Goal: Task Accomplishment & Management: Manage account settings

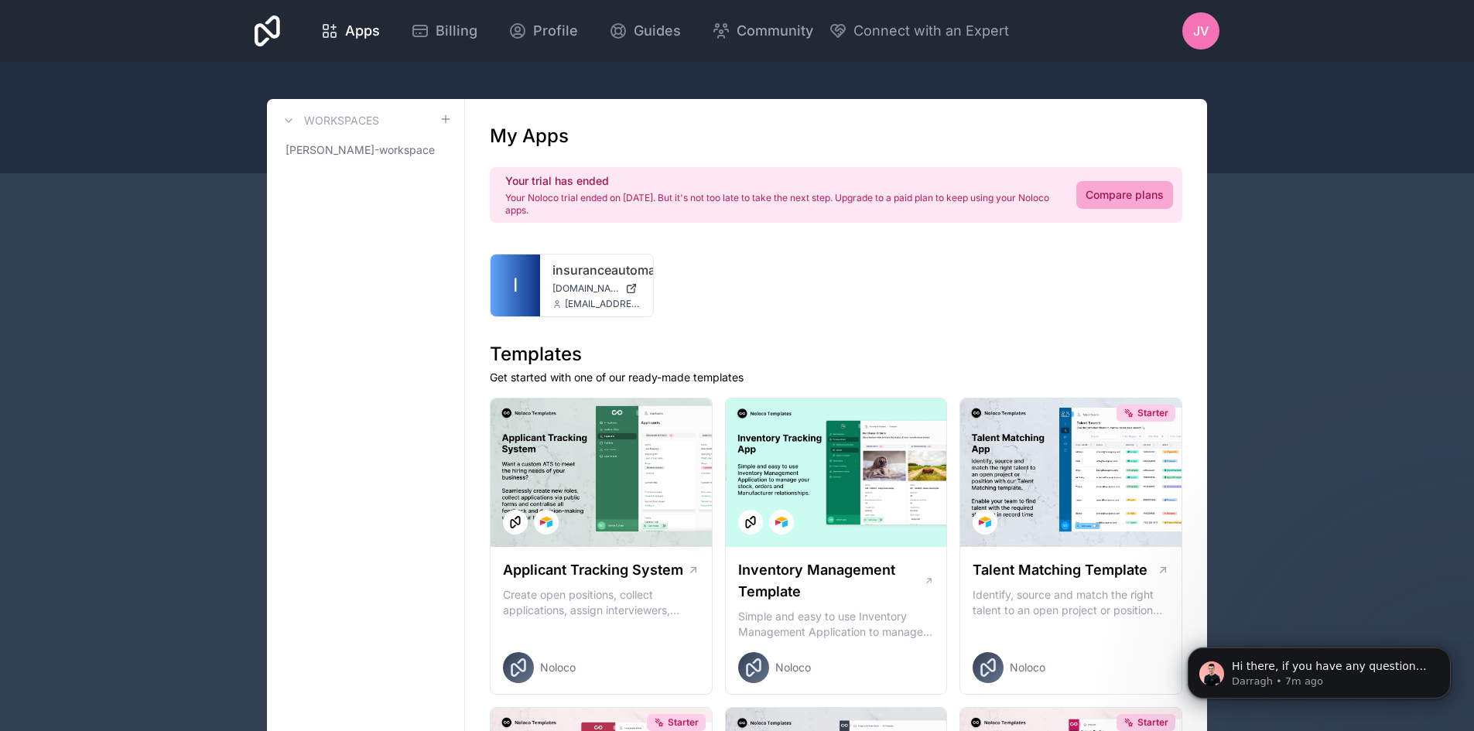
click at [1206, 20] on div "JV" at bounding box center [1200, 30] width 37 height 37
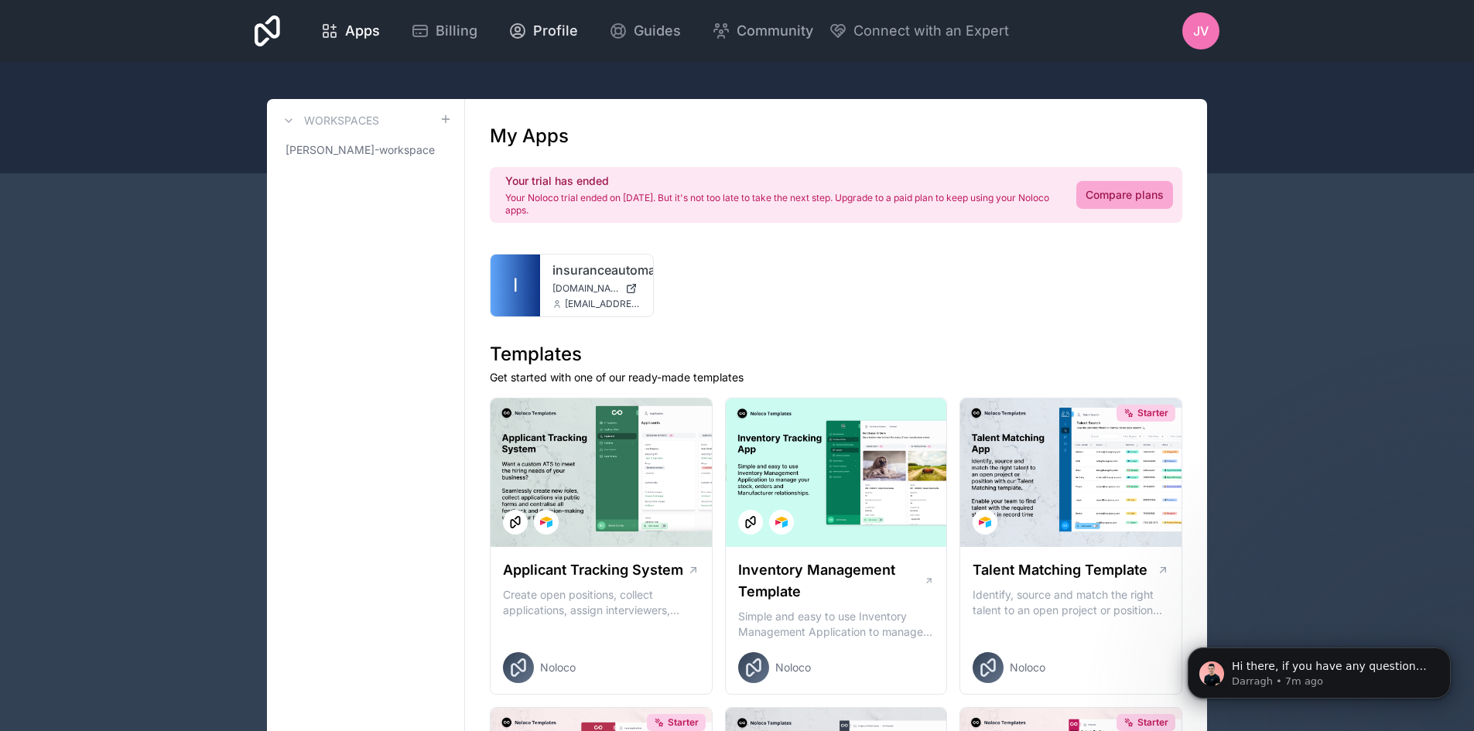
click at [576, 24] on link "Profile" at bounding box center [543, 31] width 94 height 34
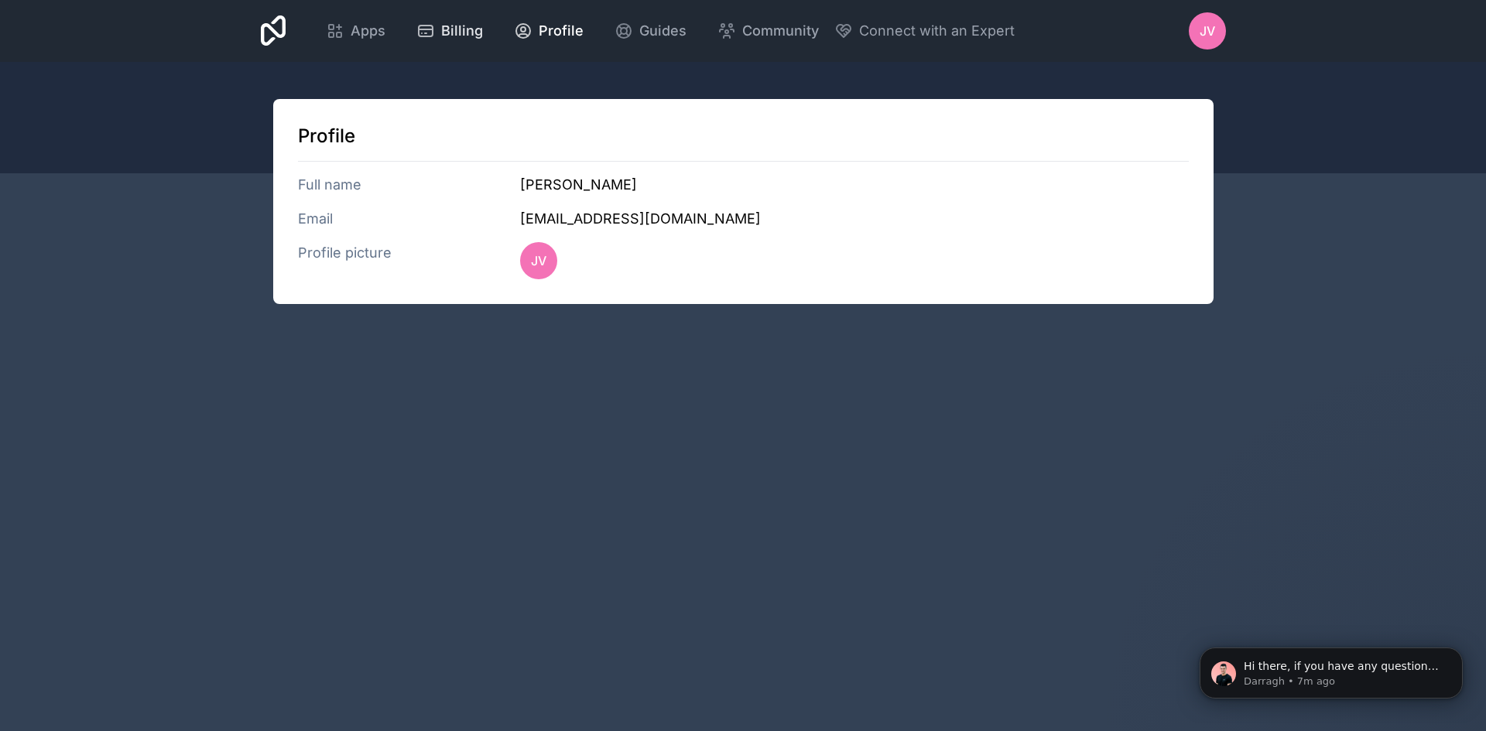
click at [460, 25] on span "Billing" at bounding box center [462, 31] width 42 height 22
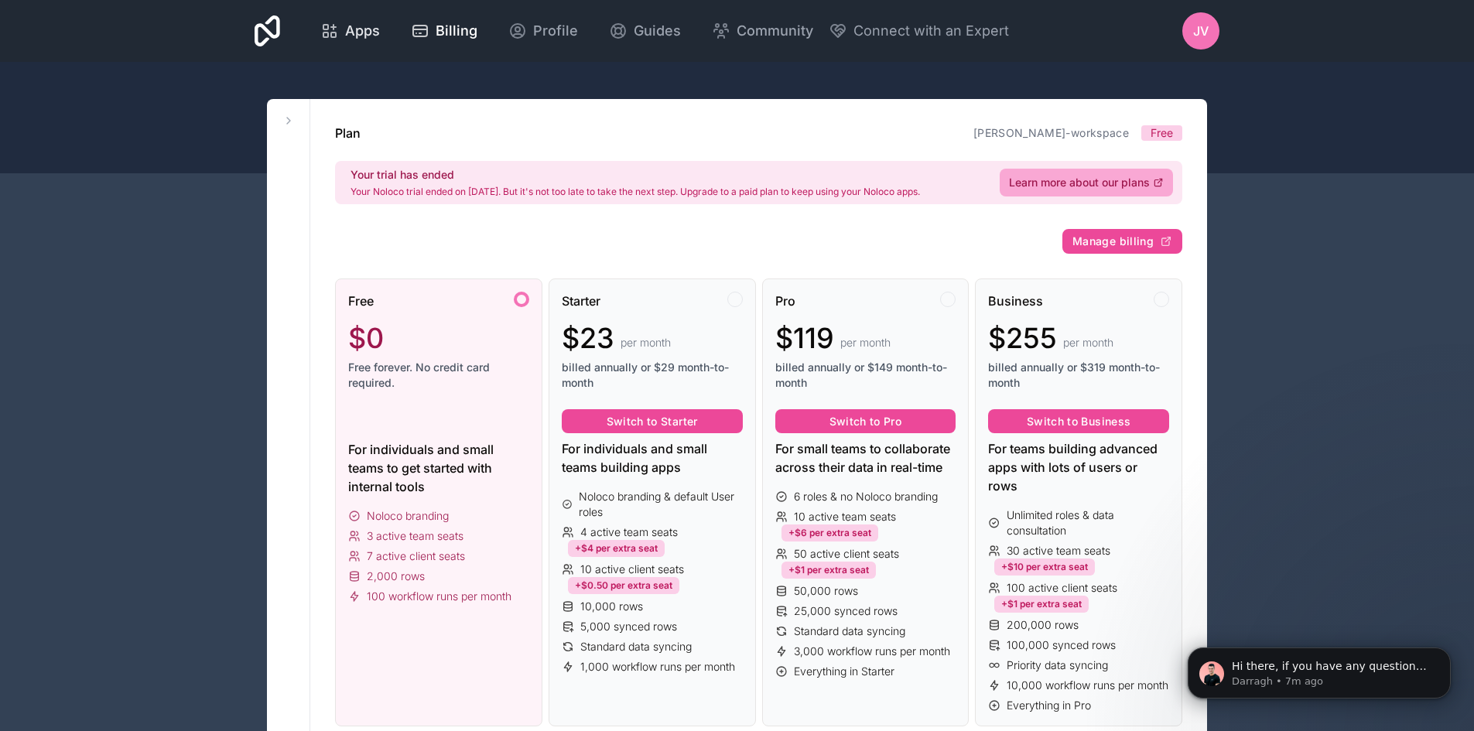
click at [342, 22] on div "Apps" at bounding box center [350, 31] width 60 height 22
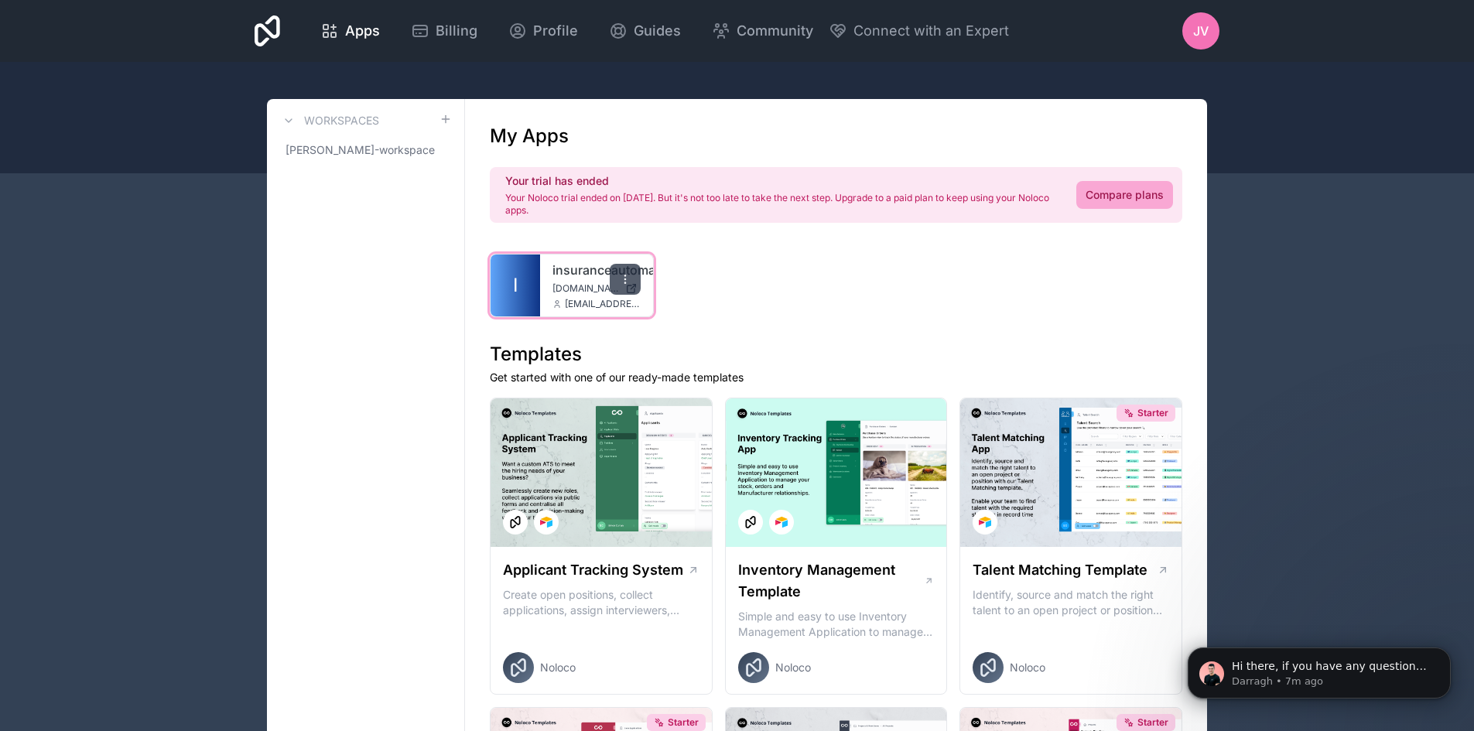
click at [626, 278] on icon at bounding box center [625, 279] width 12 height 12
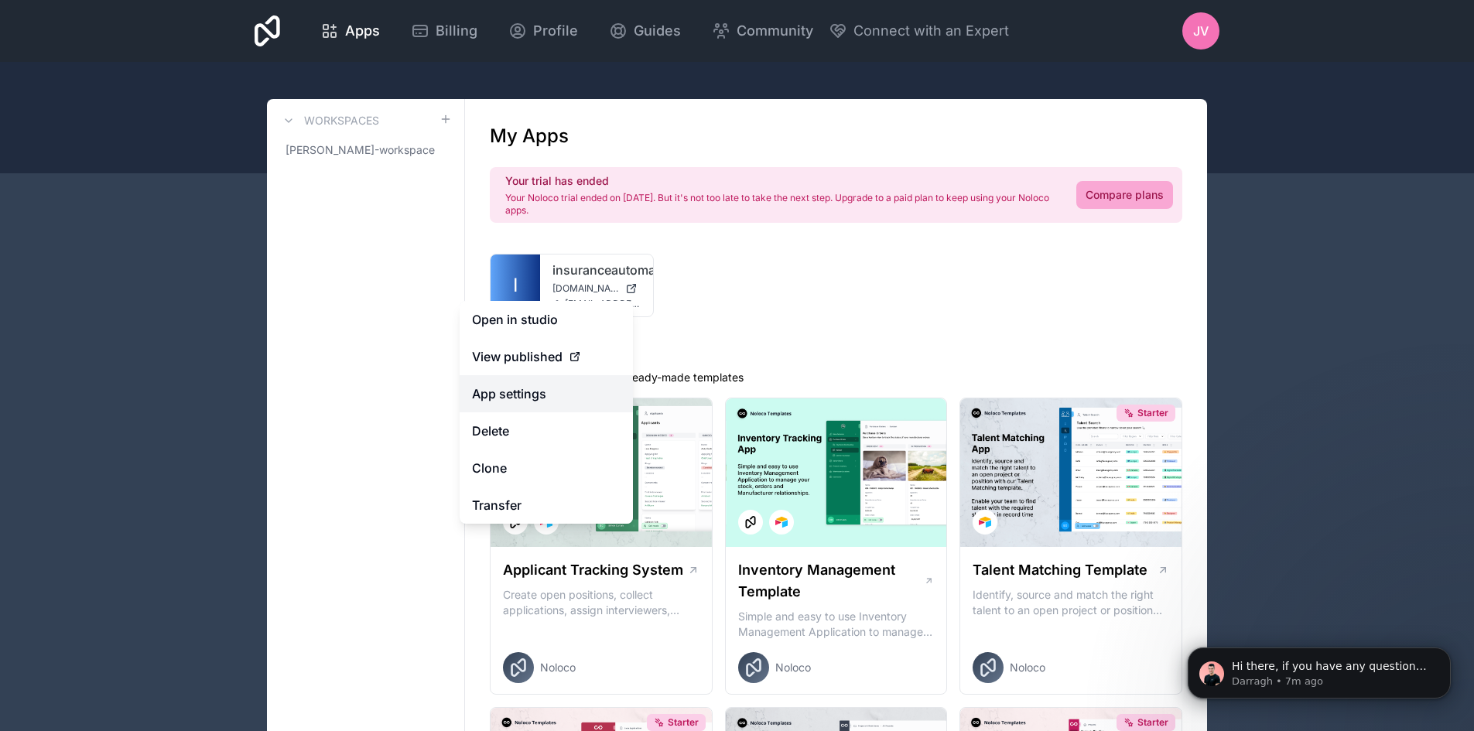
click at [560, 401] on link "App settings" at bounding box center [546, 393] width 173 height 37
